Goal: Task Accomplishment & Management: Use online tool/utility

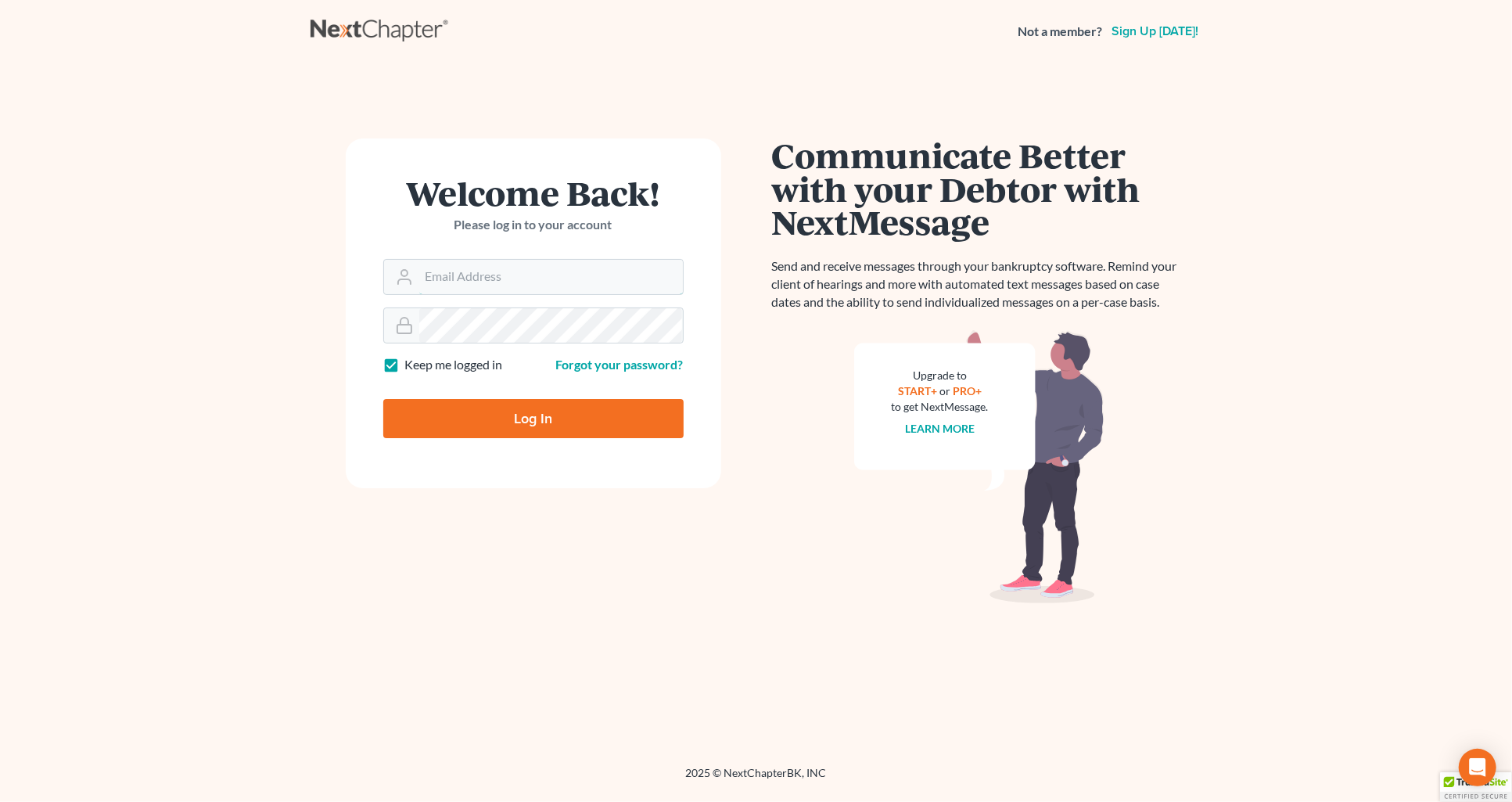
type input "[PERSON_NAME][EMAIL_ADDRESS][DOMAIN_NAME]"
click at [564, 418] on input "Log In" at bounding box center [533, 419] width 301 height 39
type input "Thinking..."
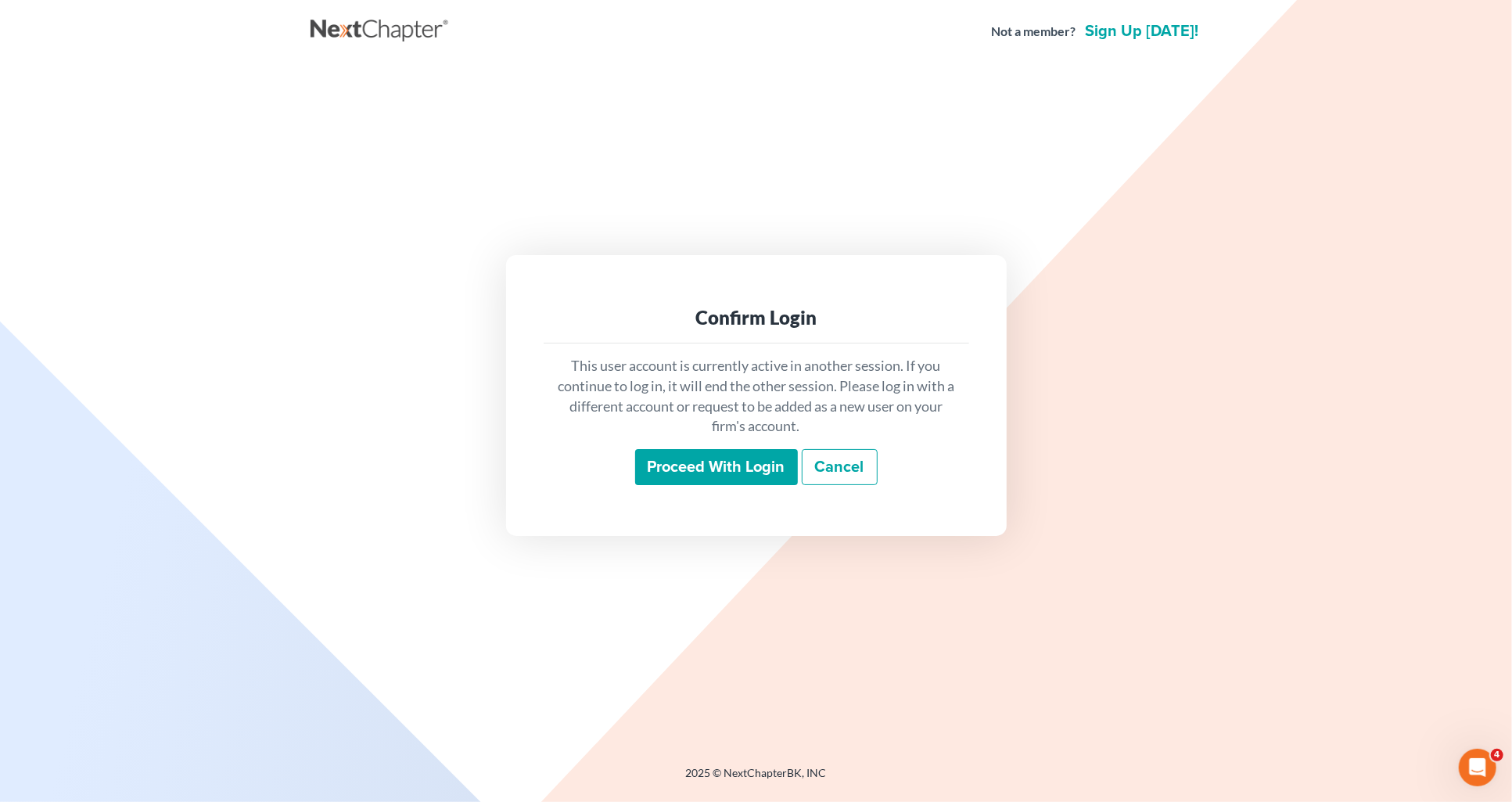
click at [679, 469] on input "Proceed with login" at bounding box center [716, 466] width 162 height 36
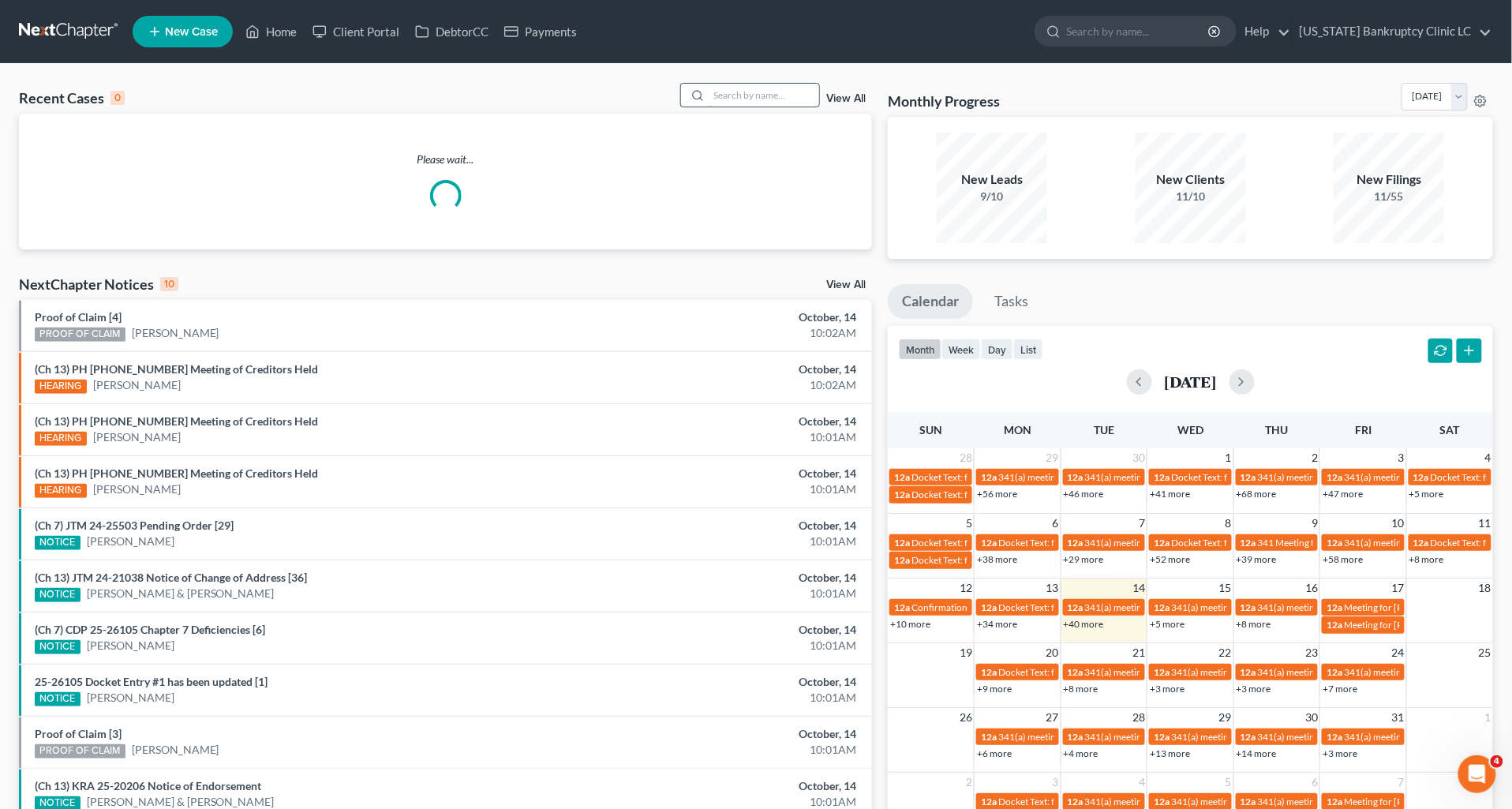
click at [763, 95] on input "search" at bounding box center [764, 94] width 110 height 23
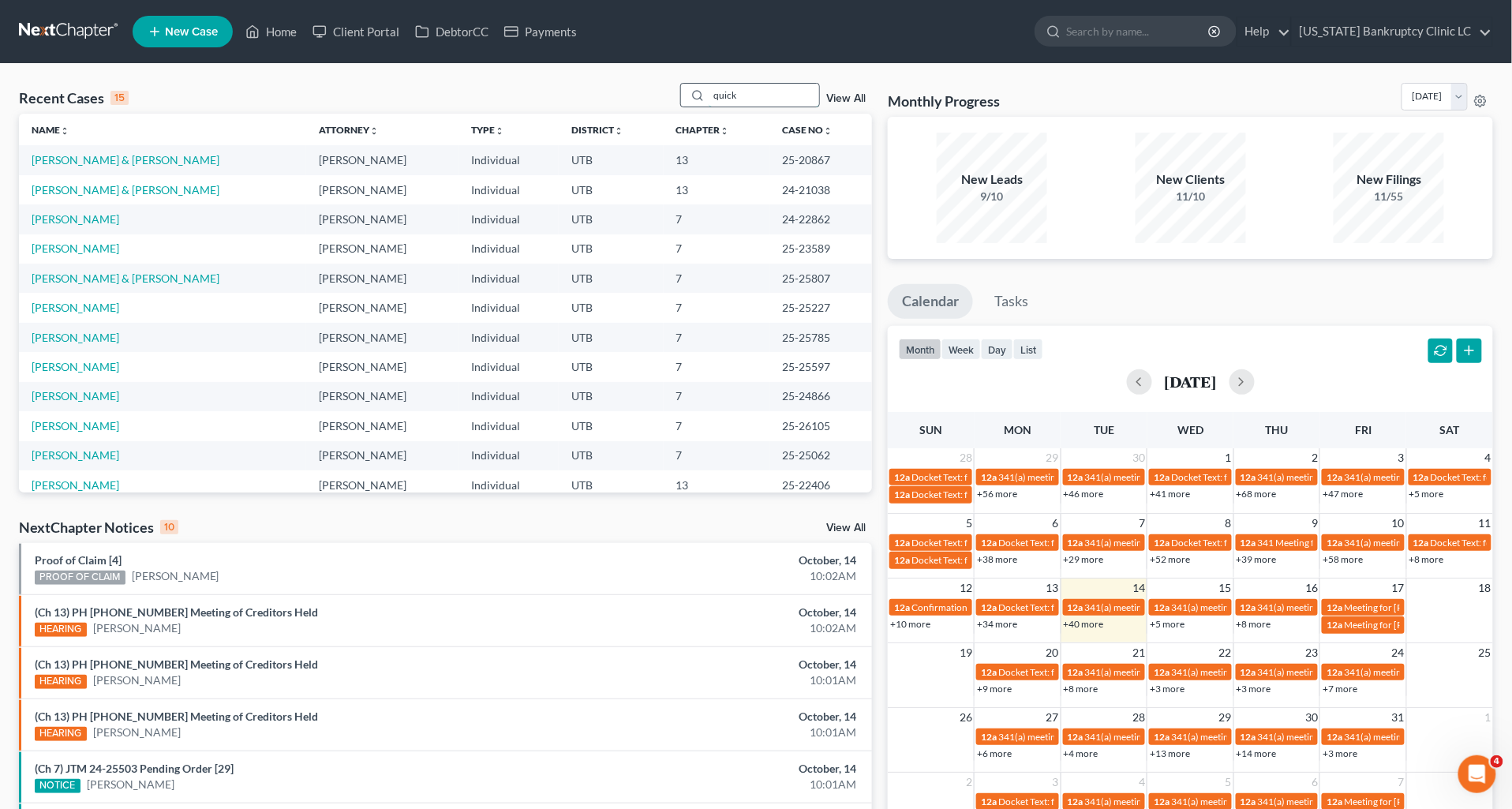
type input "quick"
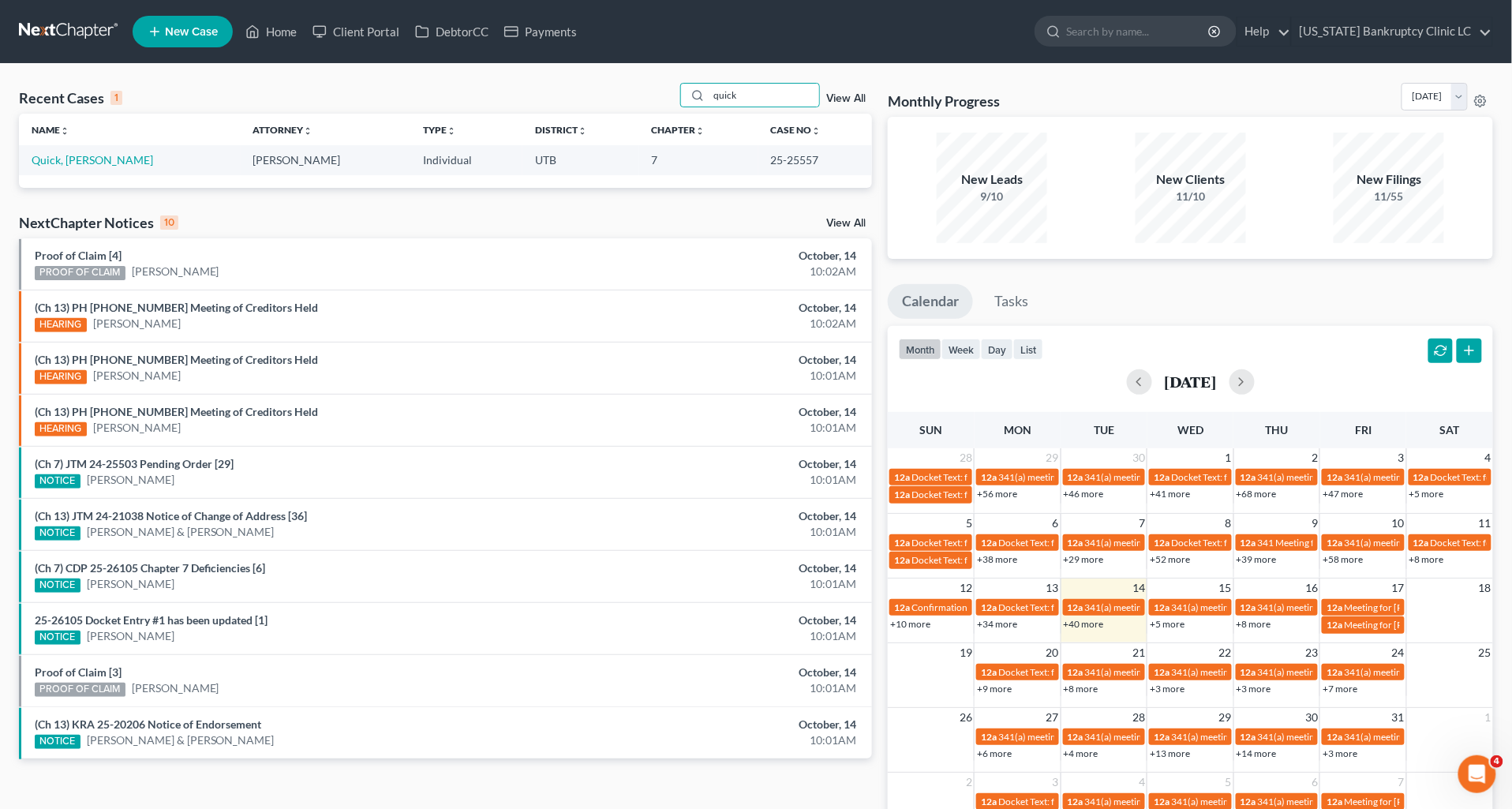
click at [66, 169] on td "Quick, Jared" at bounding box center [129, 159] width 222 height 29
click at [65, 163] on link "Quick, Jared" at bounding box center [92, 159] width 121 height 14
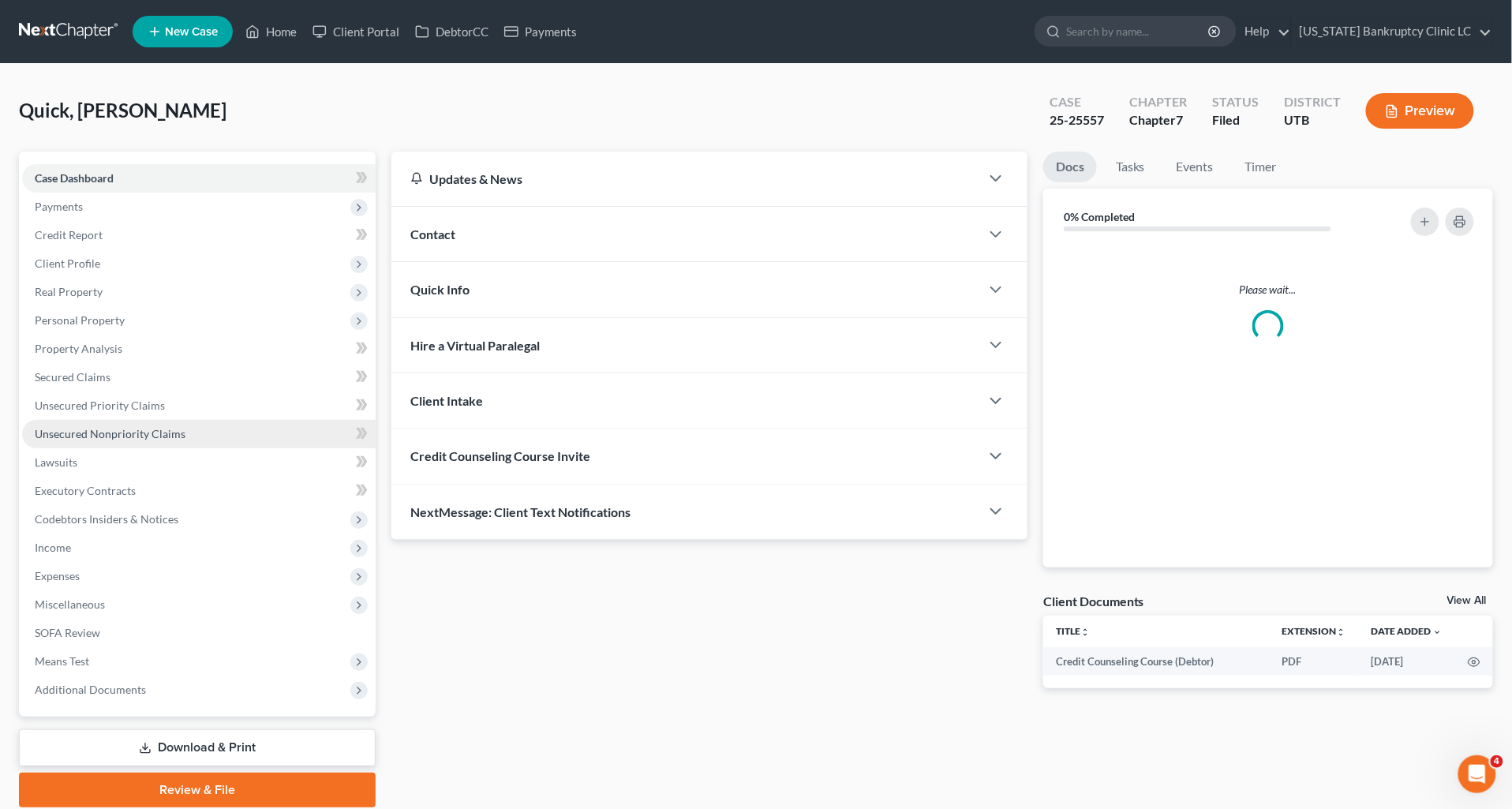
click at [132, 436] on span "Unsecured Nonpriority Claims" at bounding box center [110, 433] width 151 height 14
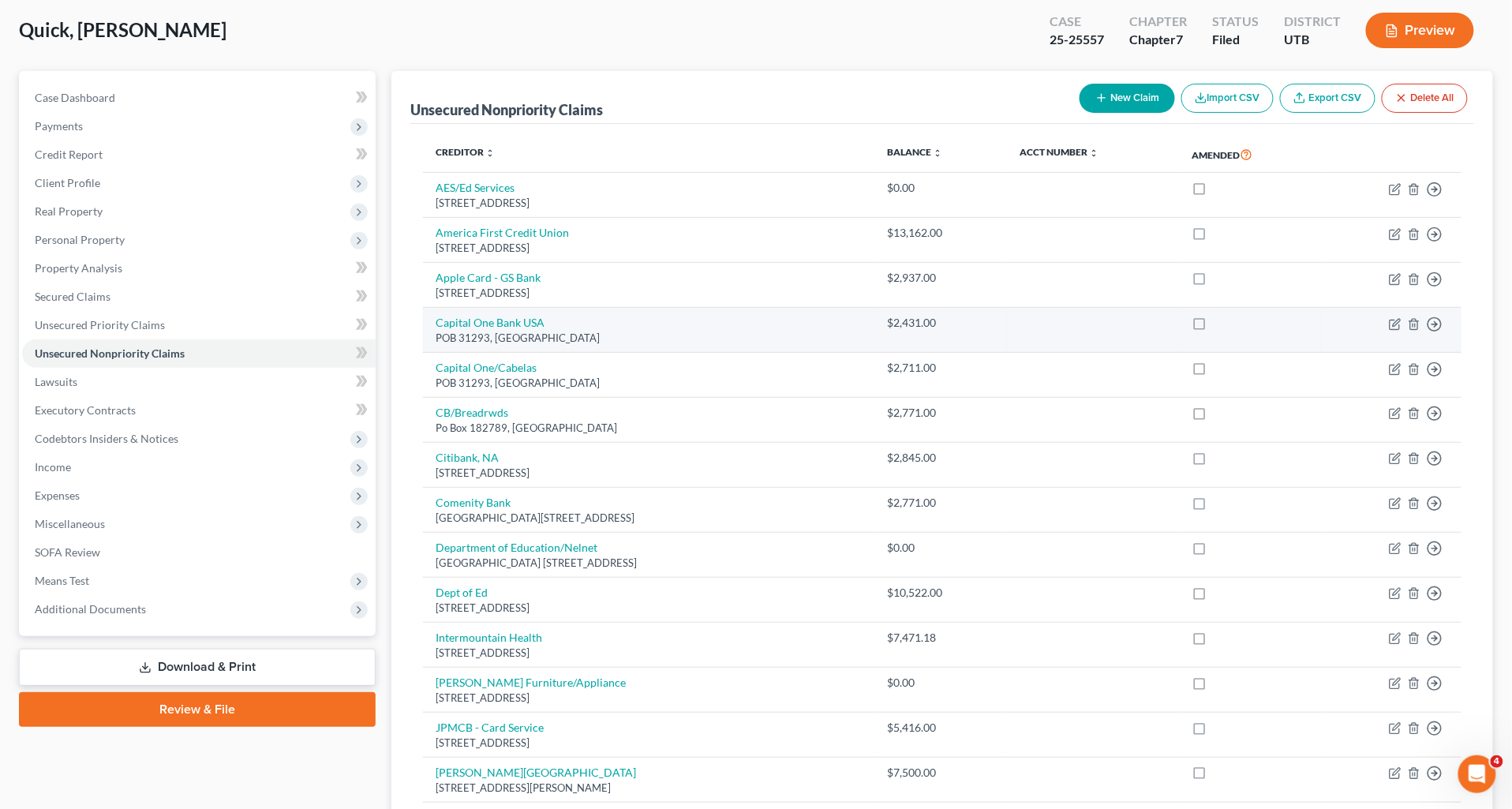
scroll to position [88, 0]
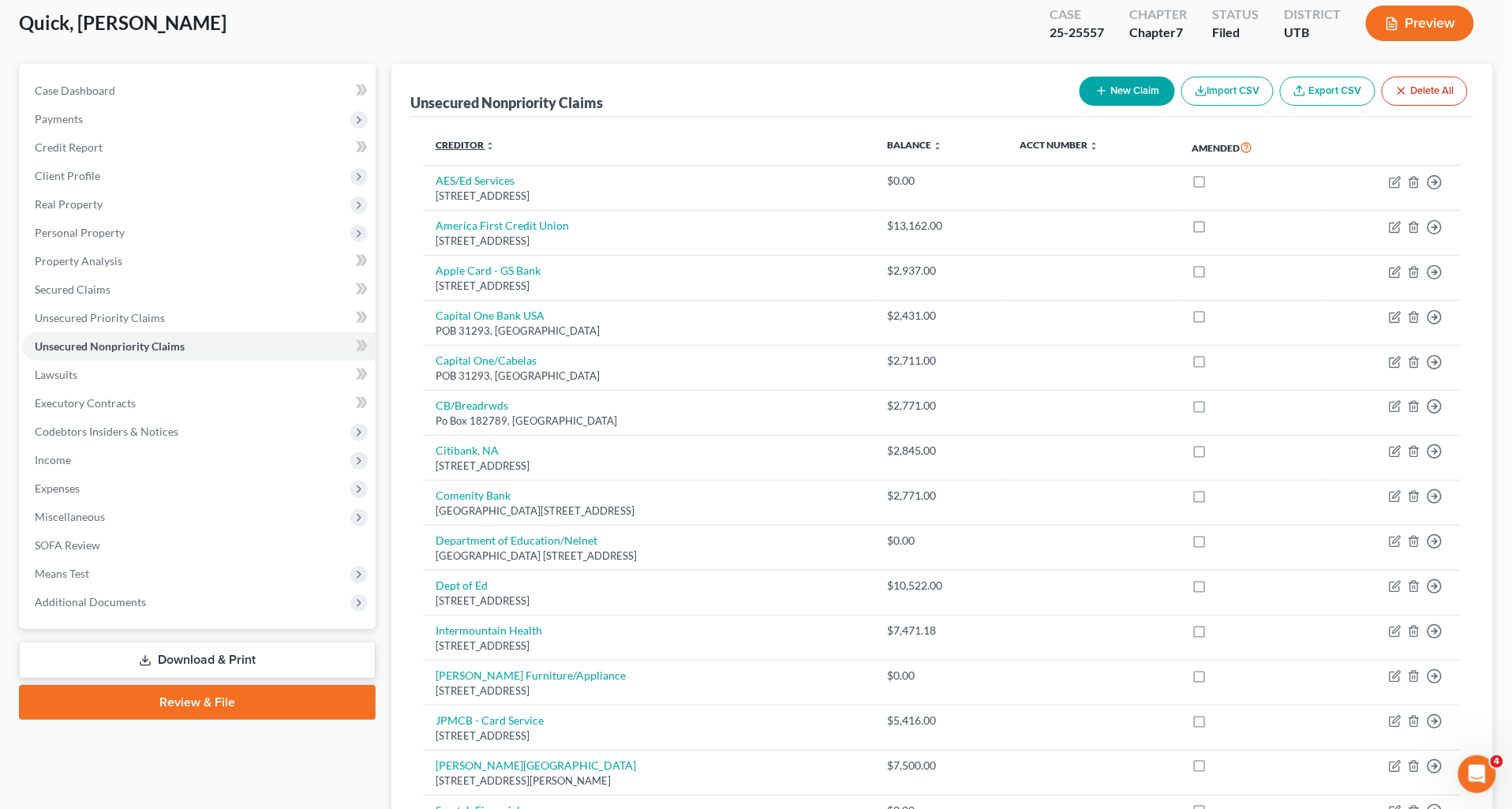
click at [460, 140] on link "Creditor expand_more expand_less unfold_more" at bounding box center [464, 144] width 59 height 12
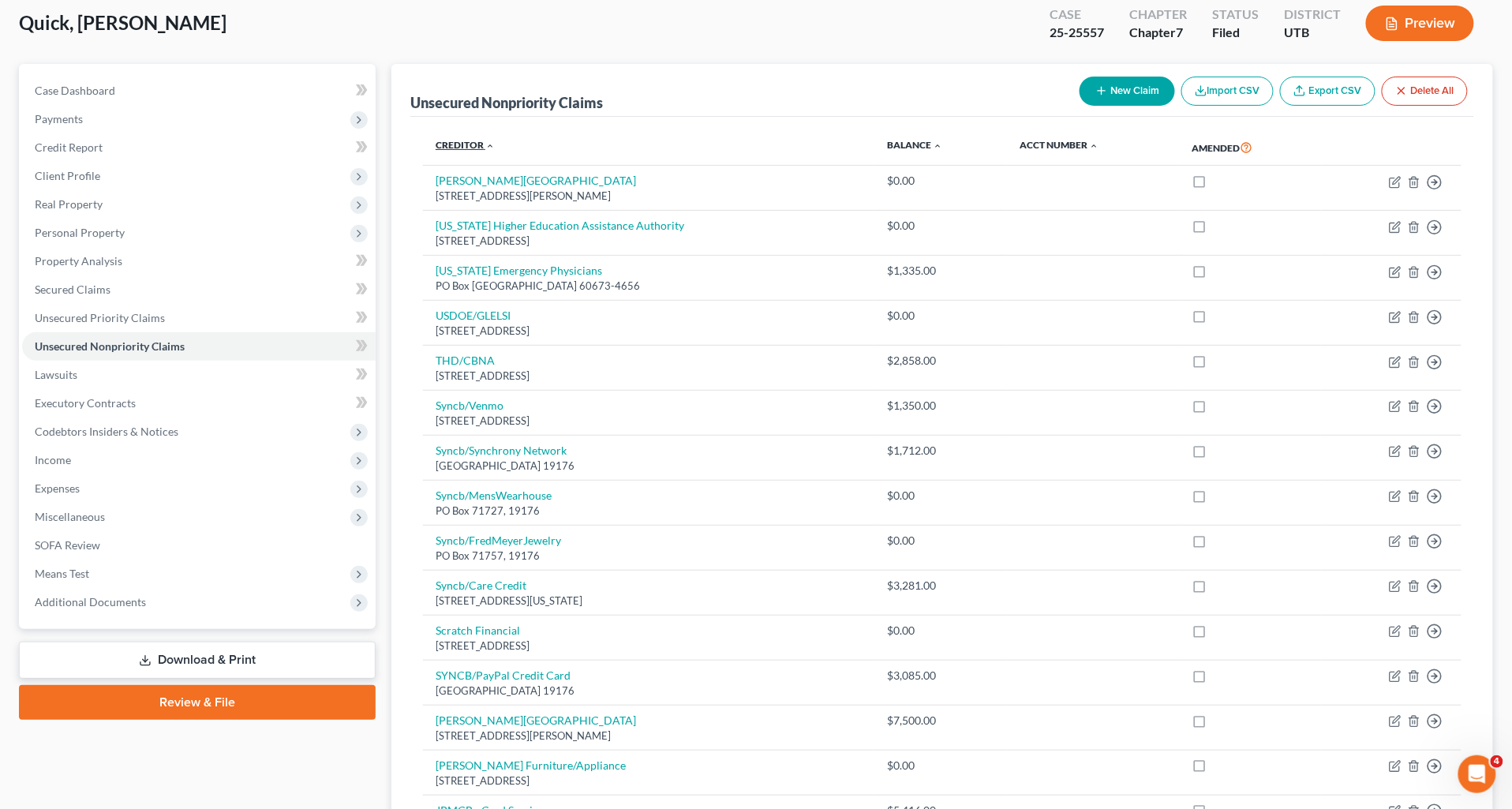
click at [460, 140] on link "Creditor expand_more expand_less unfold_more" at bounding box center [464, 144] width 59 height 12
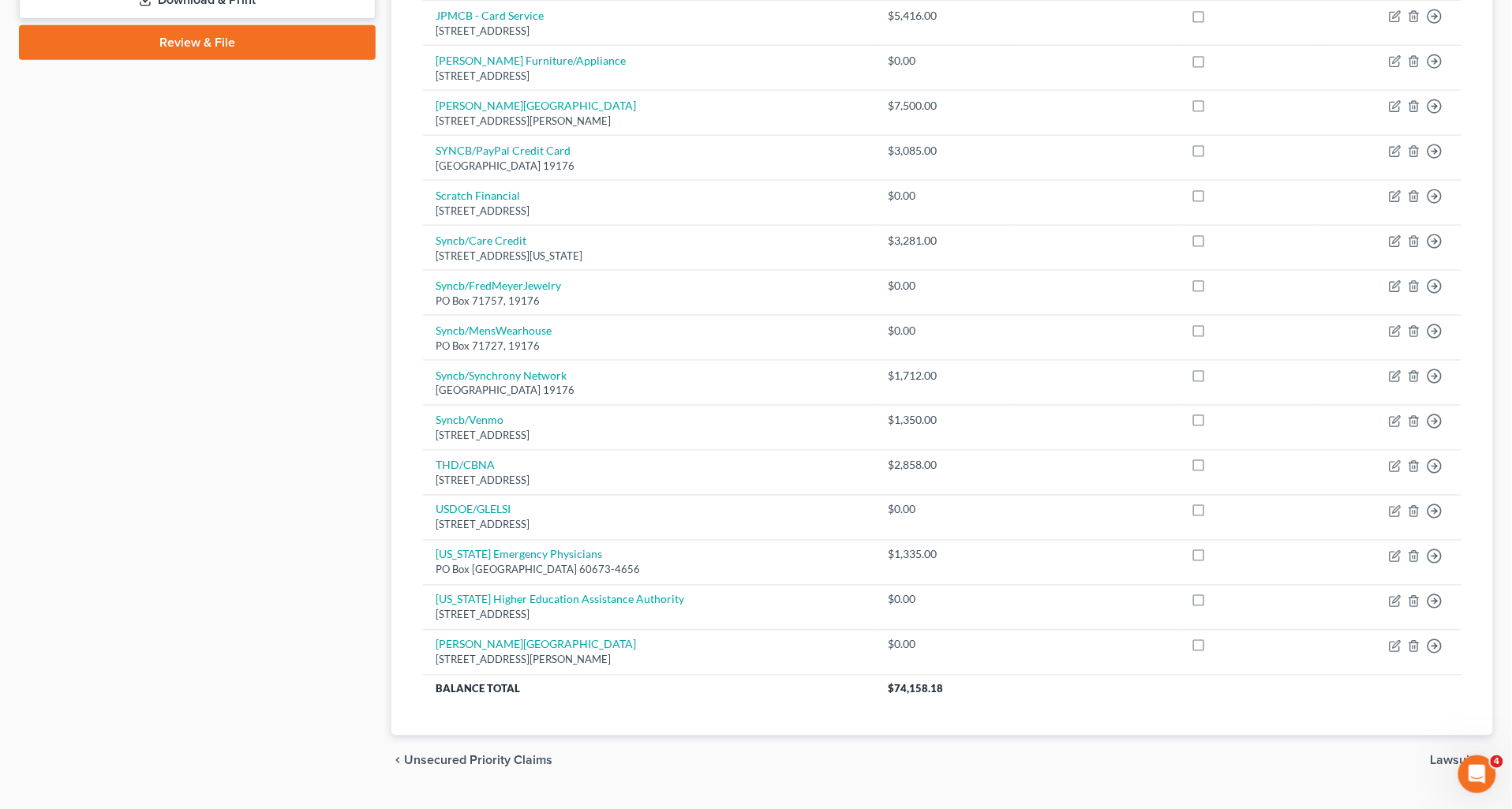
scroll to position [785, 0]
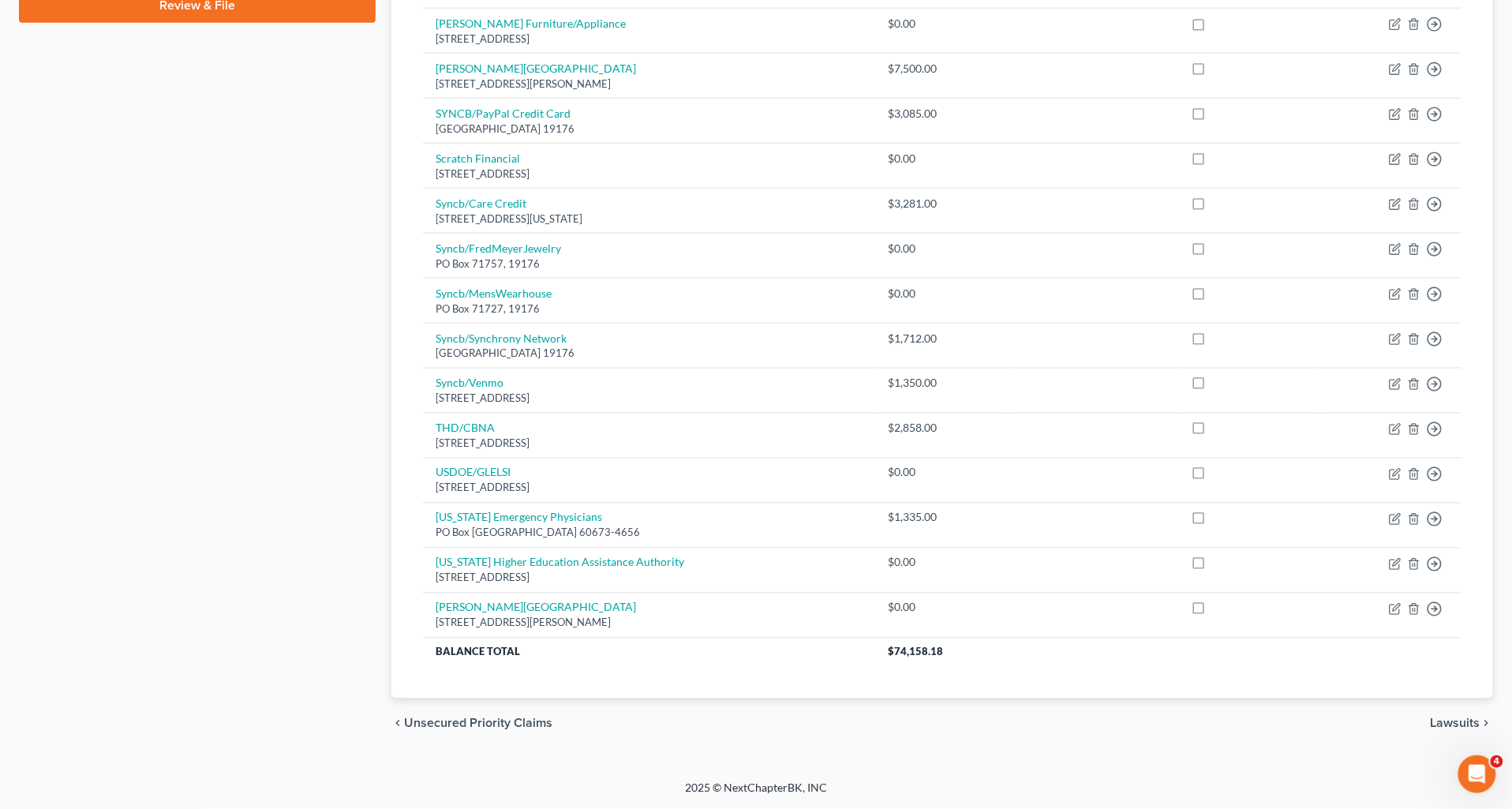
drag, startPoint x: 152, startPoint y: 253, endPoint x: 164, endPoint y: 203, distance: 51.4
click at [153, 237] on div "Case Dashboard Payments Invoices Payments Payments Credit Report Client Profile" at bounding box center [197, 58] width 373 height 1382
